Goal: Communication & Community: Participate in discussion

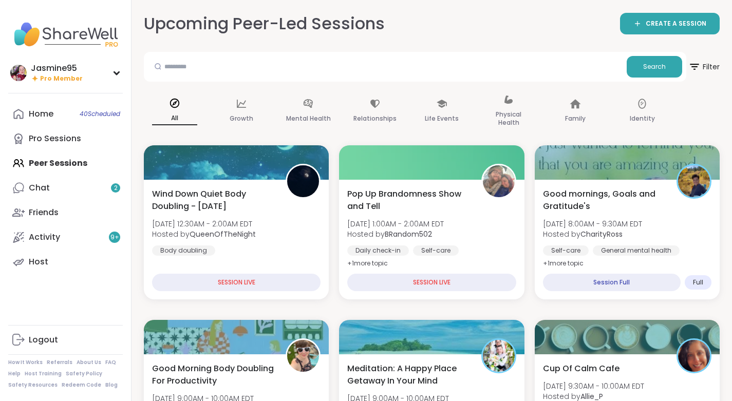
click at [80, 187] on link "Chat 2" at bounding box center [65, 188] width 115 height 25
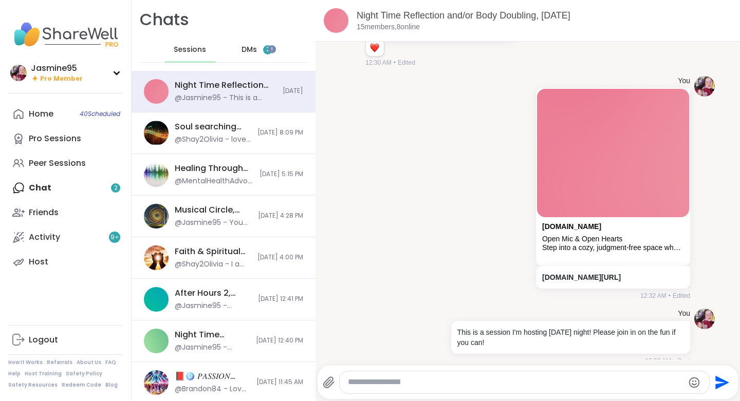
click at [266, 52] on span "2" at bounding box center [268, 49] width 4 height 9
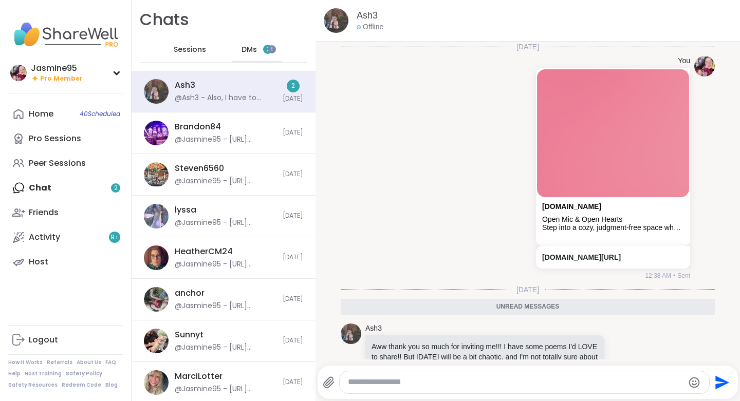
scroll to position [162, 0]
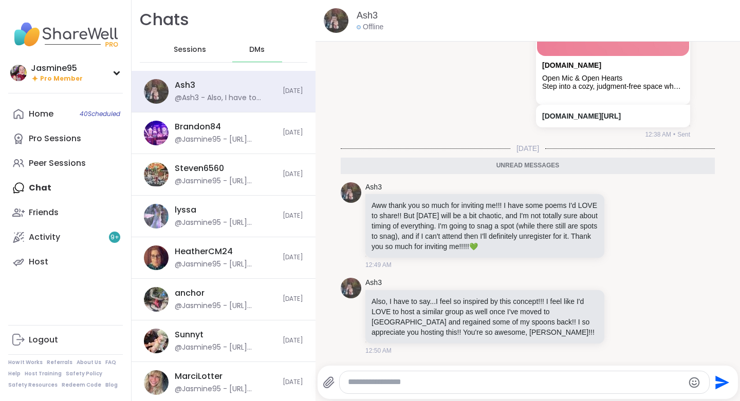
click at [103, 116] on span "40 Scheduled" at bounding box center [100, 114] width 41 height 8
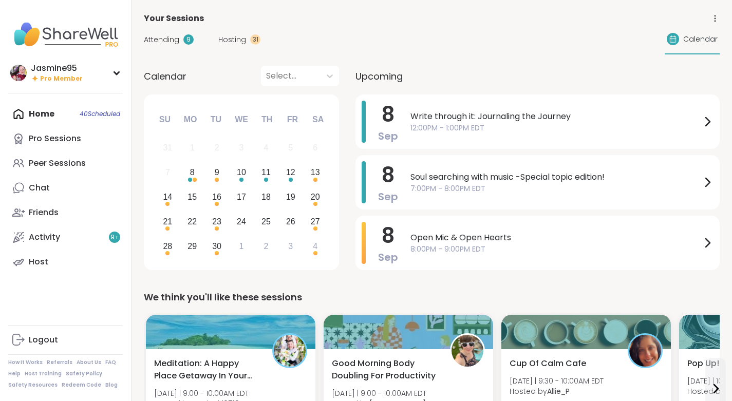
click at [545, 120] on span "Write through it: Journaling the Journey" at bounding box center [555, 116] width 291 height 12
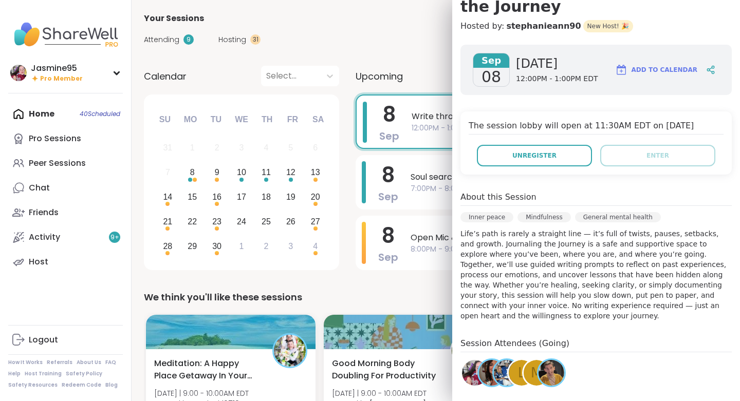
scroll to position [125, 0]
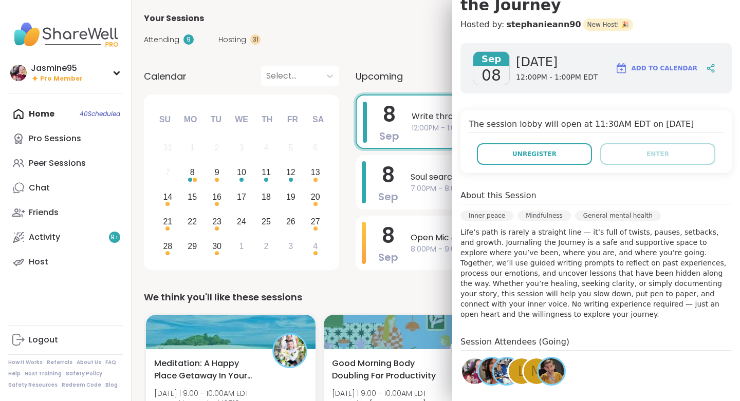
click at [59, 190] on link "Chat" at bounding box center [65, 188] width 115 height 25
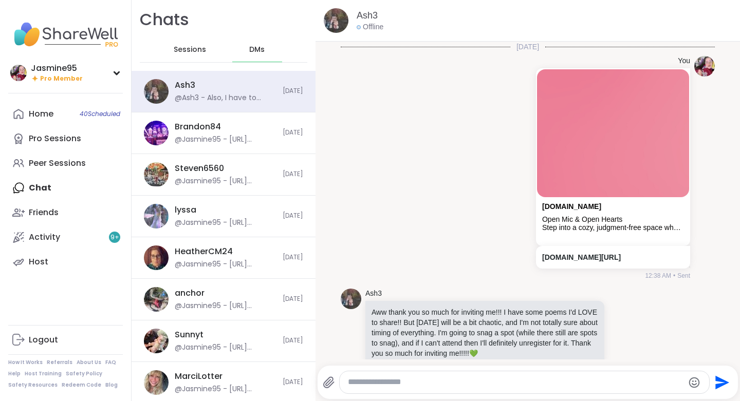
scroll to position [127, 0]
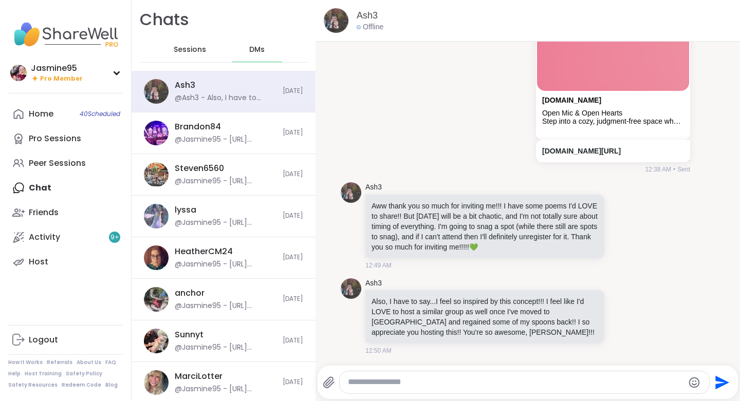
click at [617, 225] on div at bounding box center [621, 225] width 9 height 12
click at [536, 204] on div "Select Reaction: Heart" at bounding box center [540, 208] width 9 height 9
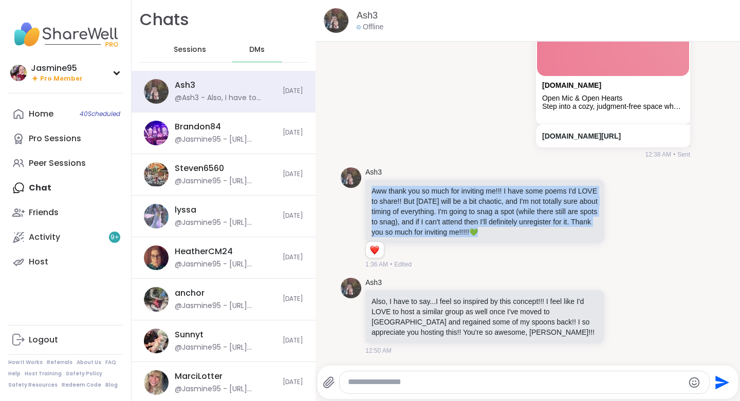
drag, startPoint x: 396, startPoint y: 249, endPoint x: 369, endPoint y: 200, distance: 55.6
click at [369, 200] on div "Aww thank you so much for inviting me!!! I have some poems I'd LOVE to share!! …" at bounding box center [484, 212] width 239 height 64
copy p "Aww thank you so much for inviting me!!! I have some poems I'd LOVE to share!! …"
click at [617, 322] on icon at bounding box center [621, 316] width 9 height 10
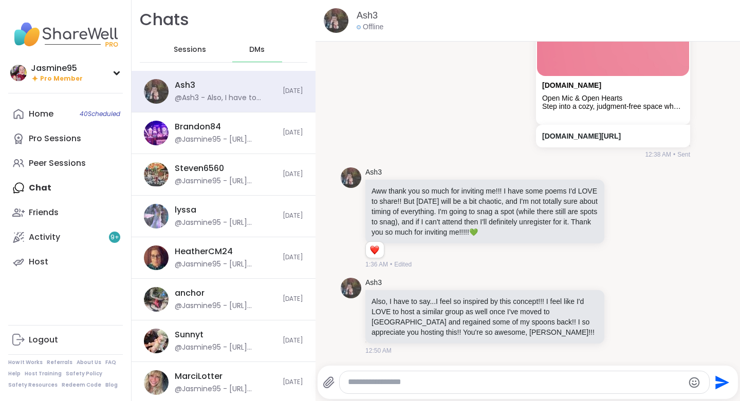
click at [536, 305] on div "Select Reaction: Heart" at bounding box center [540, 299] width 9 height 9
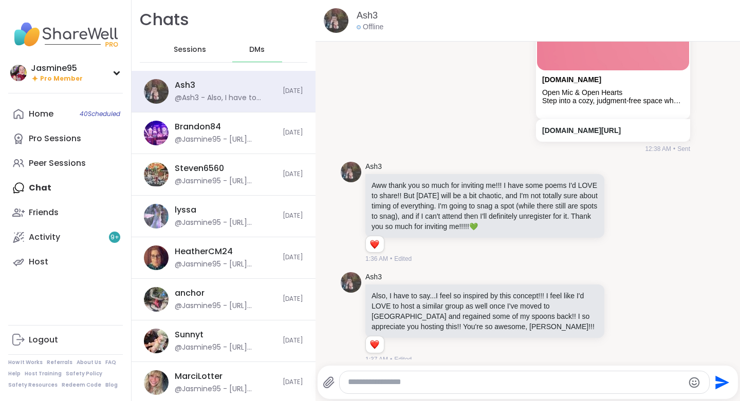
scroll to position [156, 0]
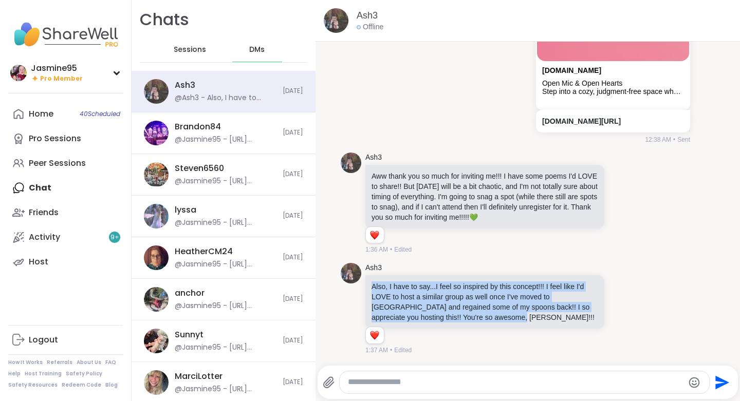
drag, startPoint x: 514, startPoint y: 320, endPoint x: 368, endPoint y: 285, distance: 150.6
click at [368, 285] on div "Also, I have to say...I feel so inspired by this concept!!! I feel like I'd LOV…" at bounding box center [484, 301] width 239 height 53
copy p "Also, I have to say...I feel so inspired by this concept!!! I feel like I'd LOV…"
click at [435, 382] on textarea "Type your message" at bounding box center [515, 382] width 335 height 11
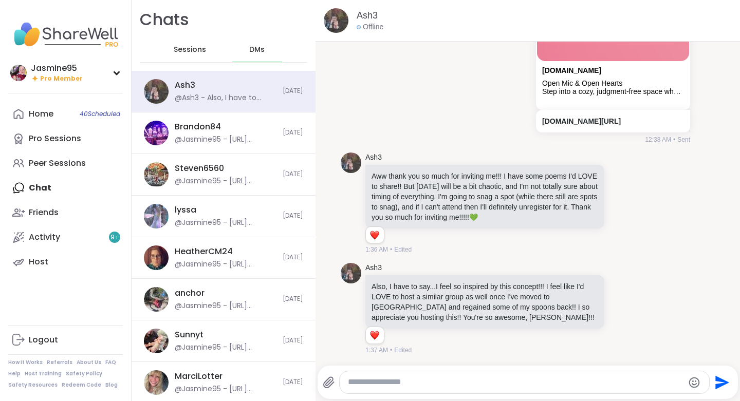
paste textarea "**********"
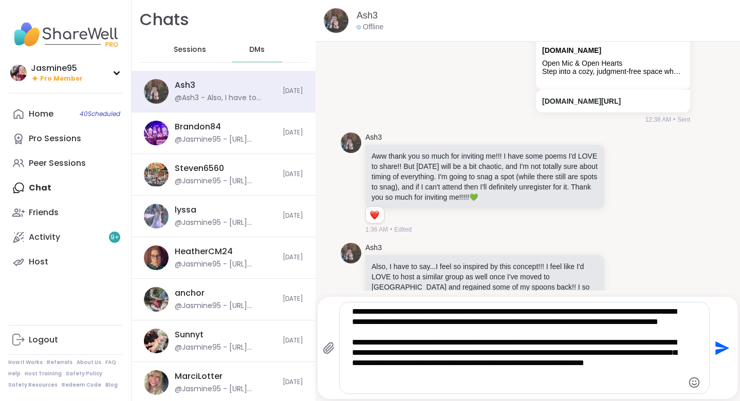
click at [640, 314] on textarea "**********" at bounding box center [516, 348] width 328 height 83
click at [422, 375] on textarea "**********" at bounding box center [516, 348] width 328 height 83
type textarea "**********"
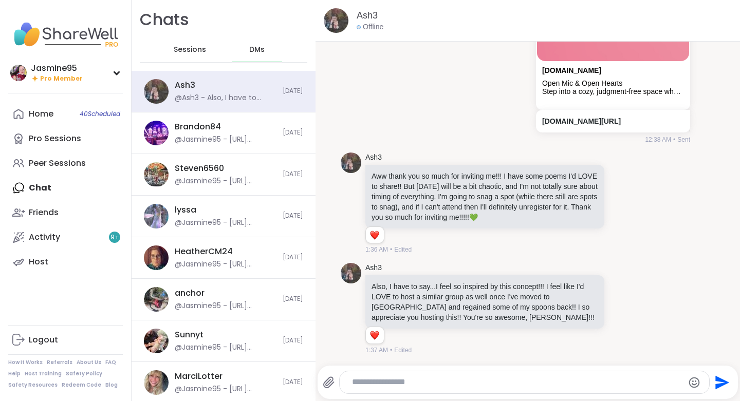
scroll to position [304, 0]
